Goal: Go to known website: Go to known website

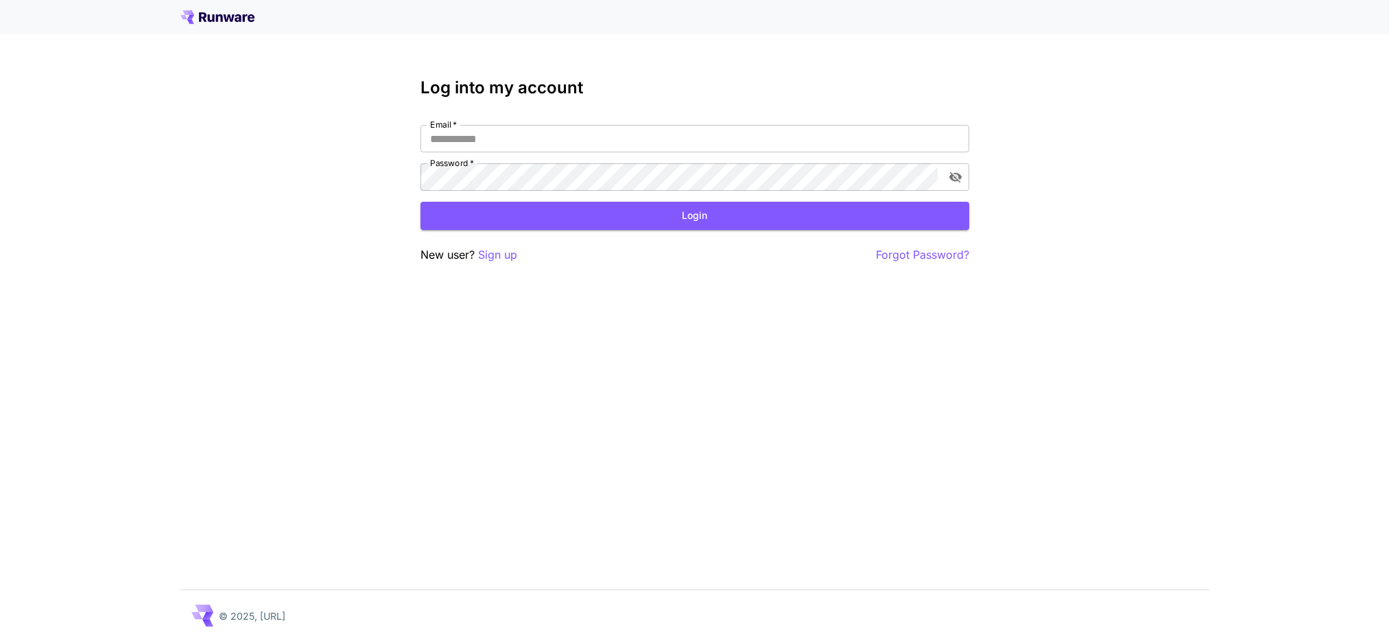
click at [583, 123] on div "Log into my account Email   * Email   * Password   * Password   * Login New use…" at bounding box center [694, 170] width 549 height 185
click at [580, 134] on input "Email   *" at bounding box center [694, 138] width 549 height 27
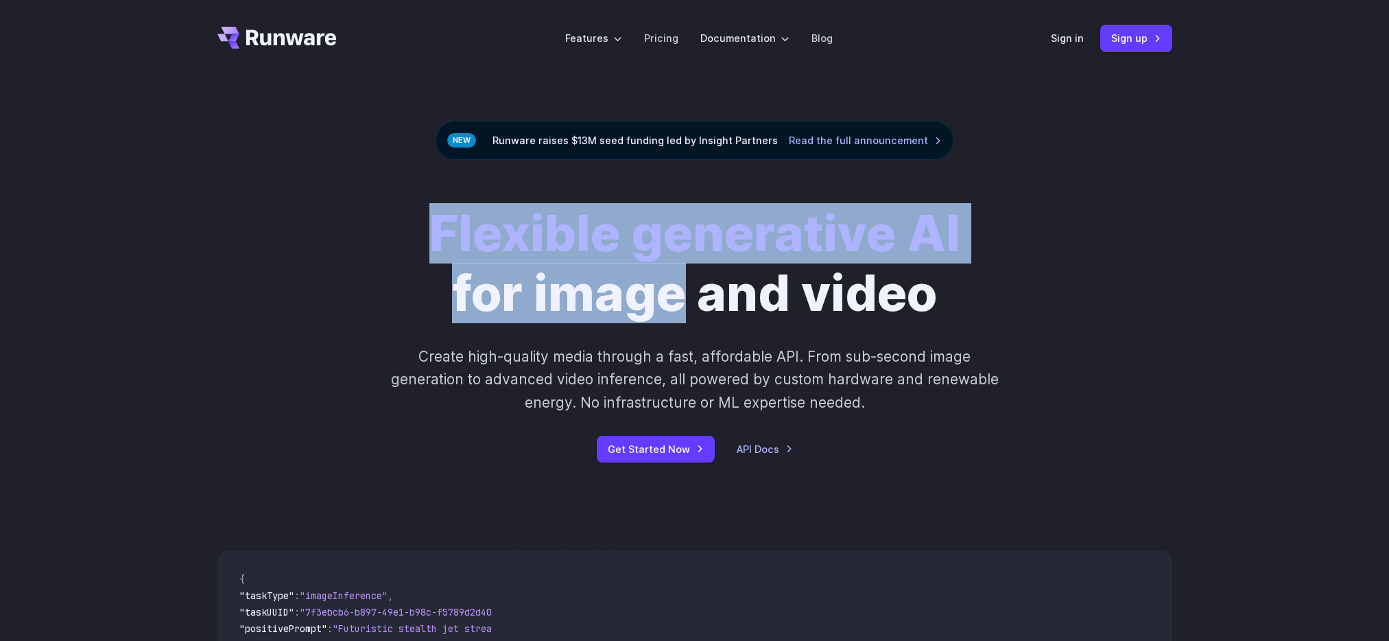
drag, startPoint x: 375, startPoint y: 170, endPoint x: 693, endPoint y: 301, distance: 343.5
click at [687, 298] on div "Flexible generative AI for image and video Create high-quality media through a …" at bounding box center [694, 333] width 1389 height 346
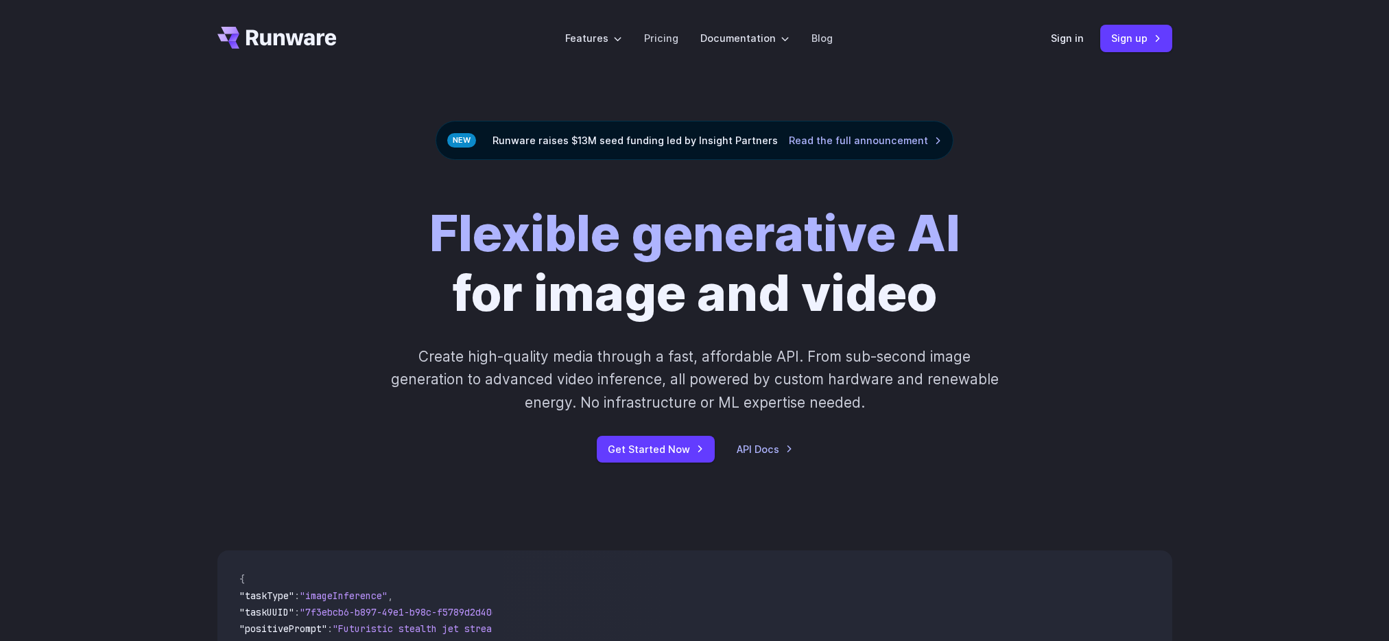
click at [715, 305] on h1 "Flexible generative AI for image and video" at bounding box center [694, 263] width 531 height 119
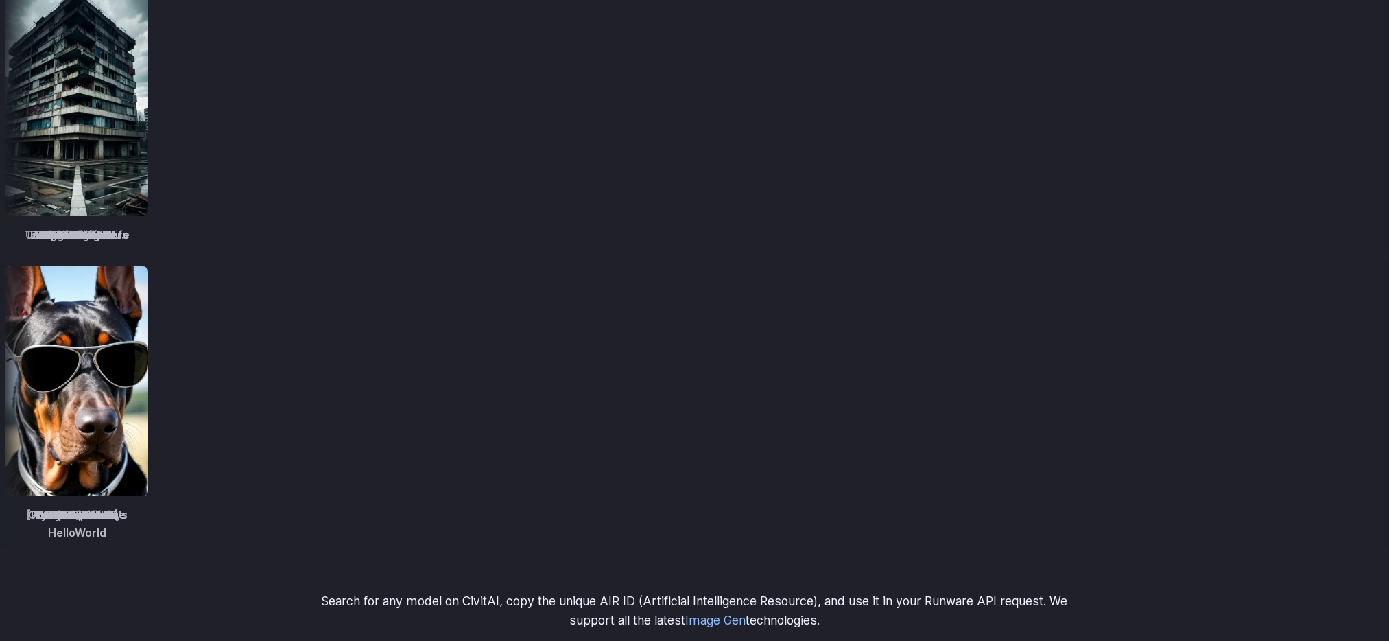
scroll to position [1665, 0]
